Goal: Task Accomplishment & Management: Use online tool/utility

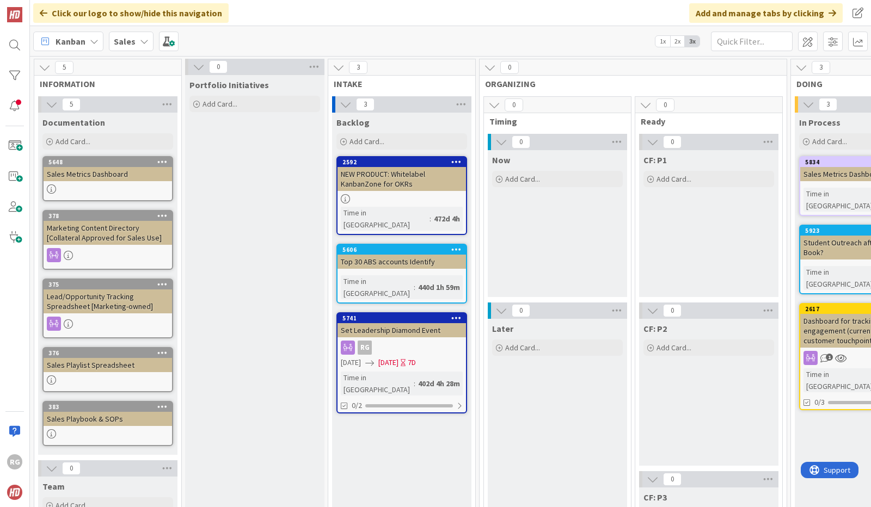
click at [140, 42] on icon at bounding box center [144, 41] width 9 height 9
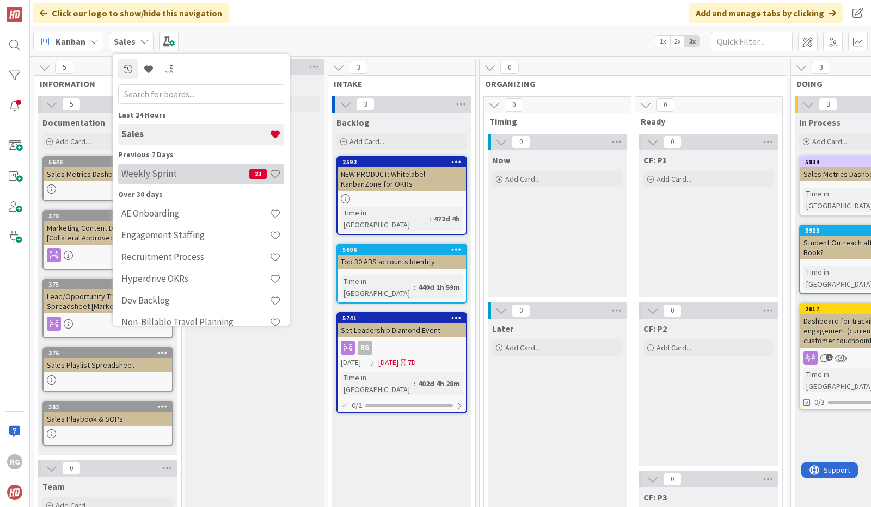
click at [138, 167] on div "Weekly Sprint 23" at bounding box center [201, 174] width 166 height 21
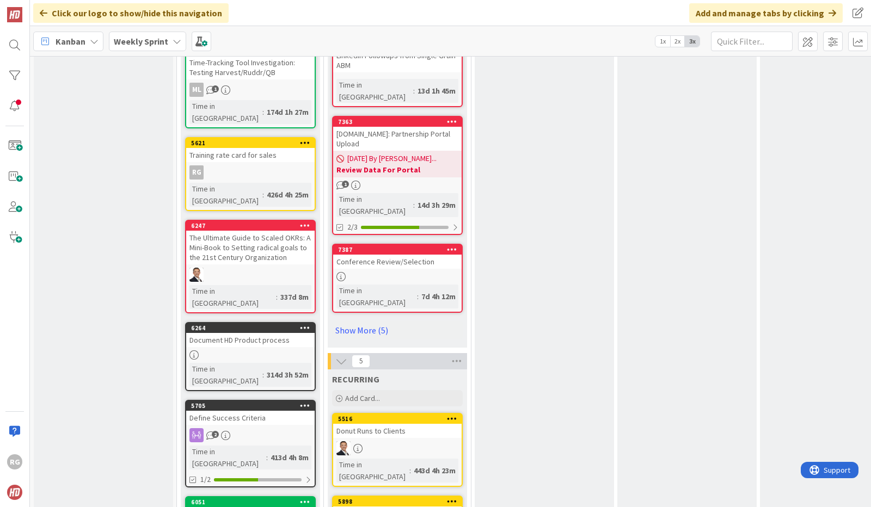
scroll to position [1066, 0]
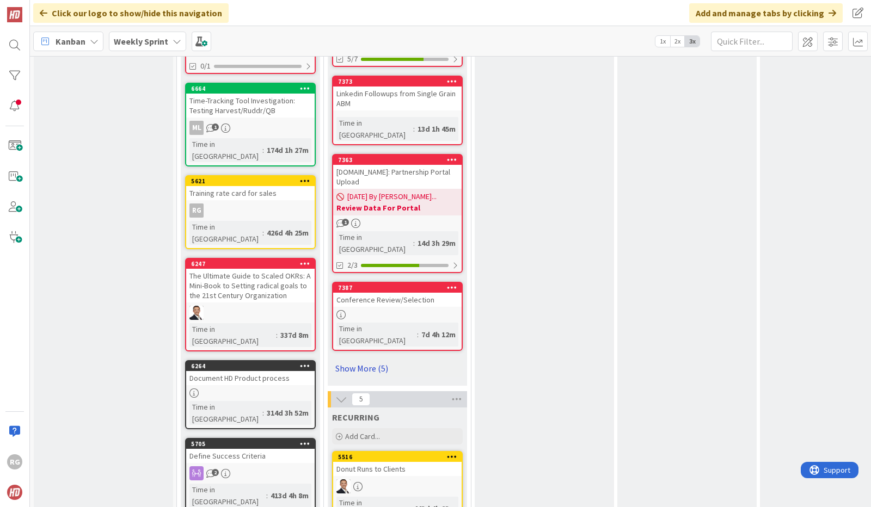
click at [364, 360] on link "Show More (5)" at bounding box center [397, 368] width 131 height 17
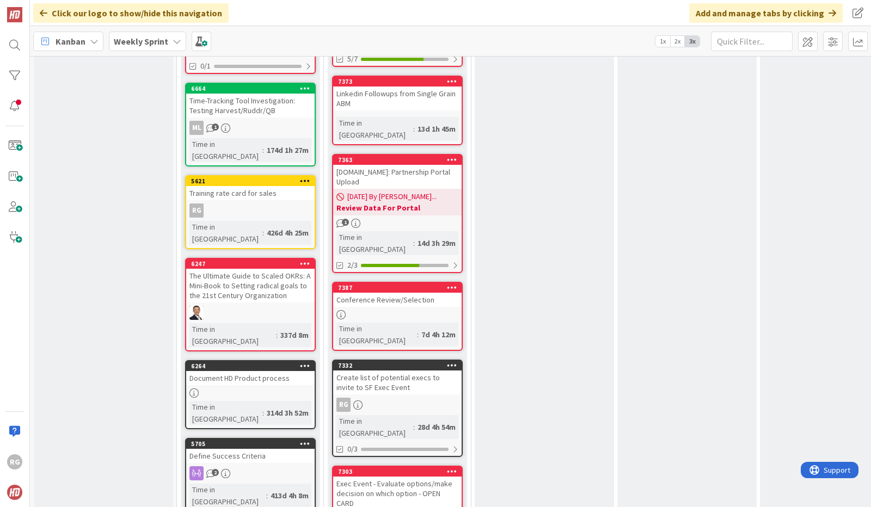
click at [409, 371] on div "Create list of potential execs to invite to SF Exec Event" at bounding box center [397, 383] width 128 height 24
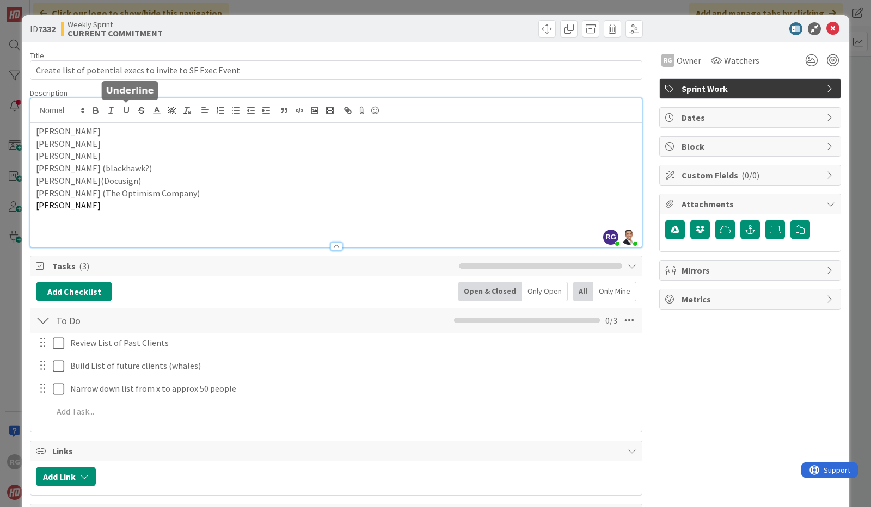
click at [122, 112] on div "RG [PERSON_NAME] just joined [PERSON_NAME] joined 6 m ago [PERSON_NAME] [PERSON…" at bounding box center [335, 173] width 611 height 149
click at [70, 143] on p "[PERSON_NAME]" at bounding box center [336, 144] width 601 height 13
click at [111, 205] on p "[PERSON_NAME]" at bounding box center [336, 205] width 601 height 13
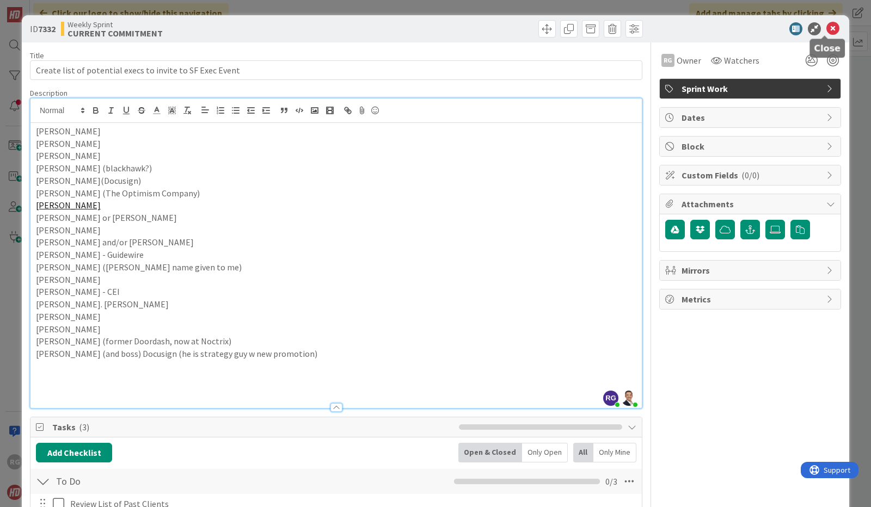
click at [827, 28] on icon at bounding box center [833, 28] width 13 height 13
